Goal: Task Accomplishment & Management: Manage account settings

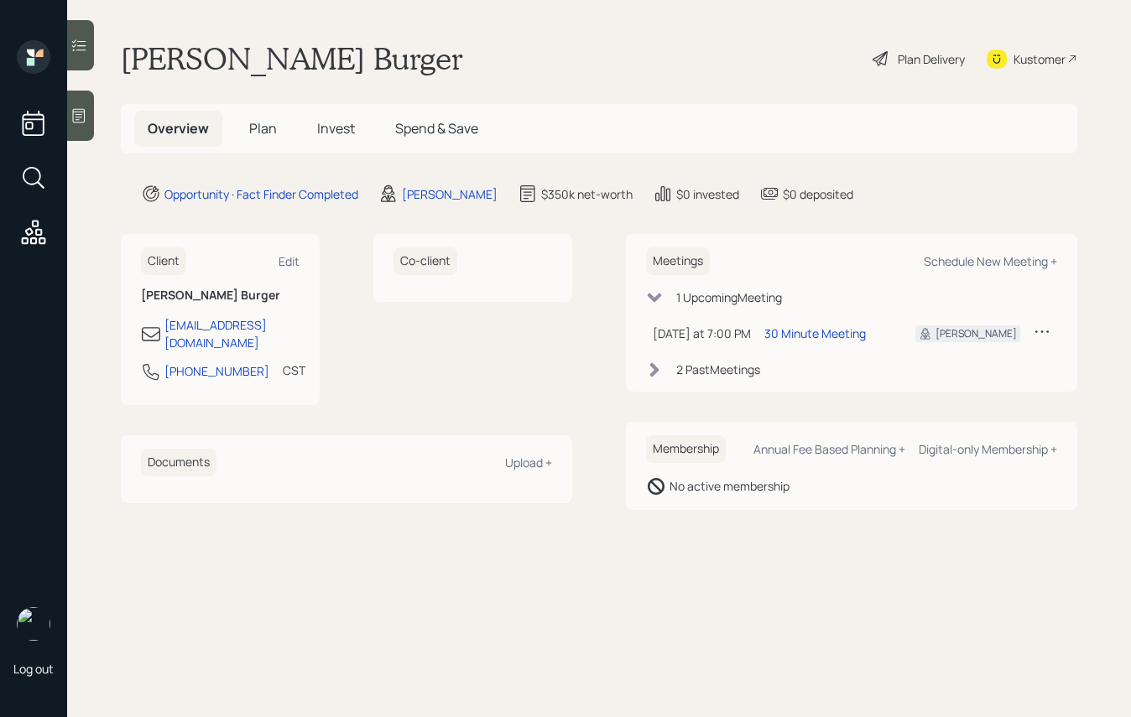
click at [790, 271] on div "Meetings Schedule New Meeting +" at bounding box center [851, 262] width 411 height 28
click at [1032, 328] on td at bounding box center [1042, 333] width 30 height 34
click at [1037, 331] on icon at bounding box center [1042, 331] width 17 height 17
click at [1003, 361] on div "Reschedule" at bounding box center [990, 364] width 121 height 16
click at [1046, 332] on icon at bounding box center [1042, 331] width 17 height 17
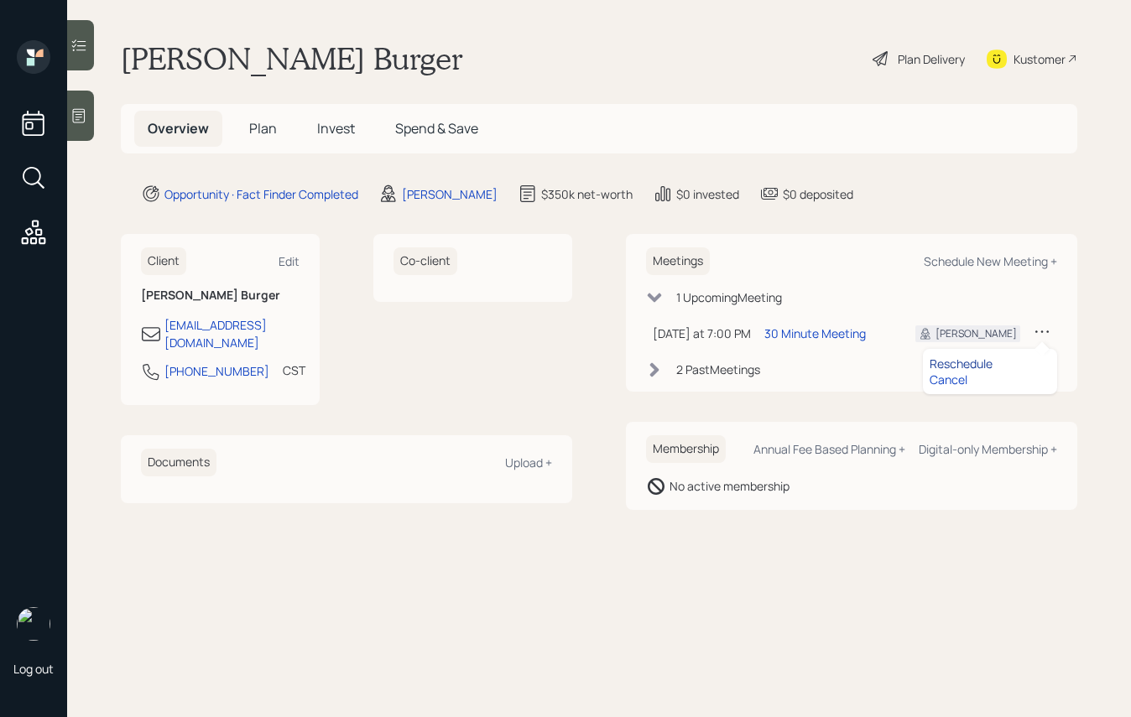
click at [983, 366] on div "Reschedule" at bounding box center [990, 364] width 121 height 16
click at [1046, 334] on icon at bounding box center [1042, 331] width 17 height 17
click at [974, 366] on div "Reschedule" at bounding box center [990, 364] width 121 height 16
click at [1045, 334] on icon at bounding box center [1042, 331] width 17 height 17
click at [965, 365] on div "Reschedule" at bounding box center [990, 364] width 121 height 16
